Goal: Check status

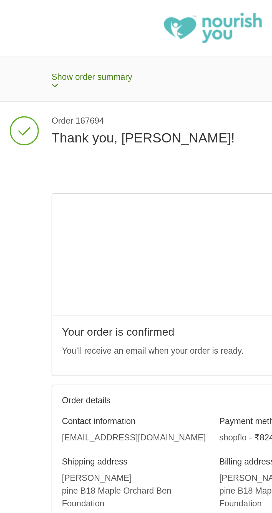
click at [74, 34] on span "Show order summary" at bounding box center [80, 35] width 37 height 4
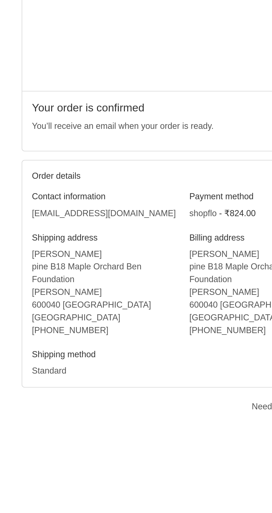
click at [66, 366] on div "Contact information [EMAIL_ADDRESS][DOMAIN_NAME] Shipping address [PERSON_NAME]…" at bounding box center [135, 362] width 147 height 94
